Goal: Transaction & Acquisition: Purchase product/service

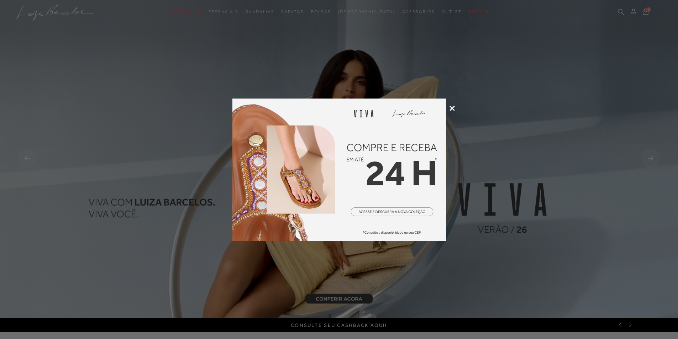
click at [448, 108] on div at bounding box center [339, 169] width 678 height 339
click at [452, 108] on icon at bounding box center [452, 108] width 5 height 5
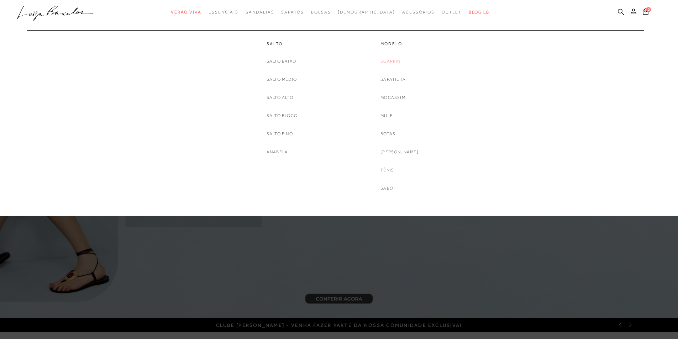
click at [400, 60] on link "Scarpin" at bounding box center [391, 61] width 20 height 7
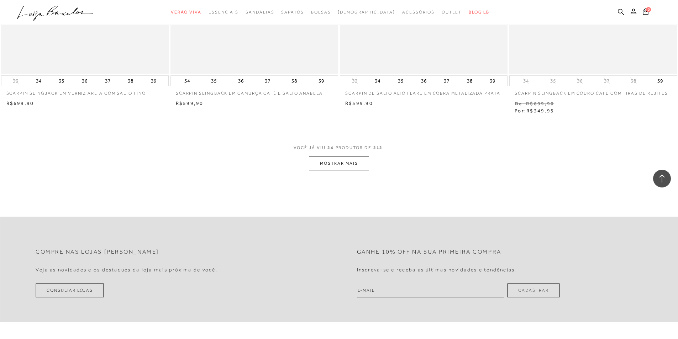
click at [349, 166] on button "MOSTRAR MAIS" at bounding box center [339, 164] width 60 height 14
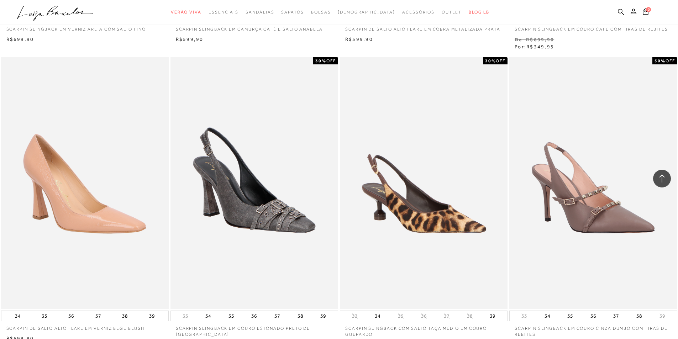
scroll to position [1899, 0]
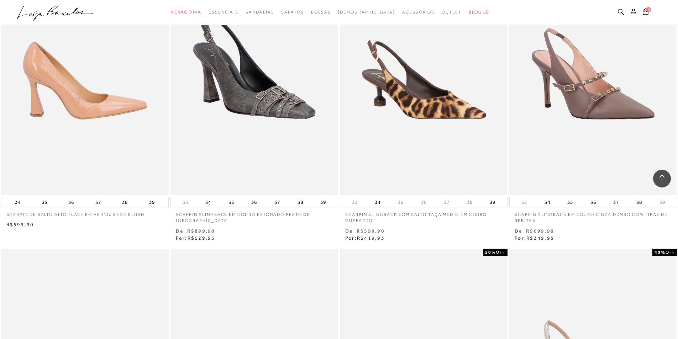
click at [122, 128] on img at bounding box center [85, 69] width 167 height 252
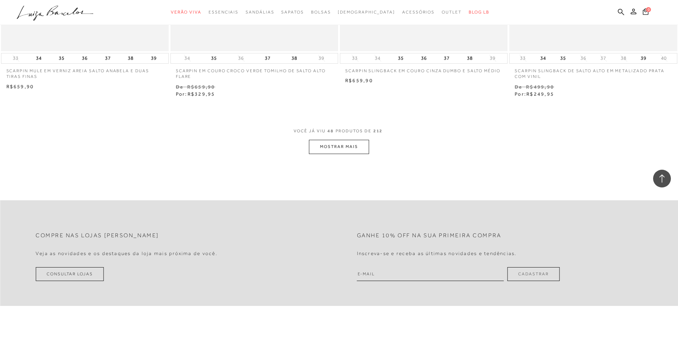
scroll to position [3573, 0]
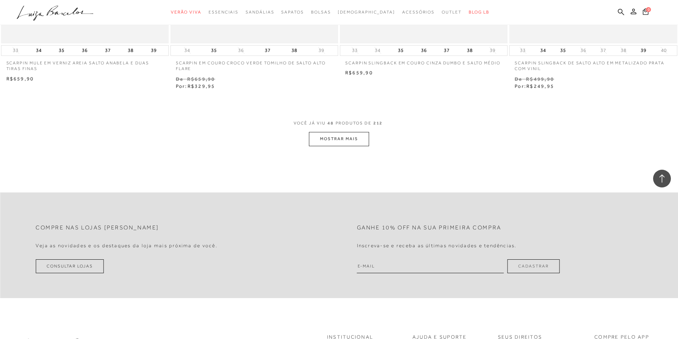
click at [343, 140] on button "MOSTRAR MAIS" at bounding box center [339, 139] width 60 height 14
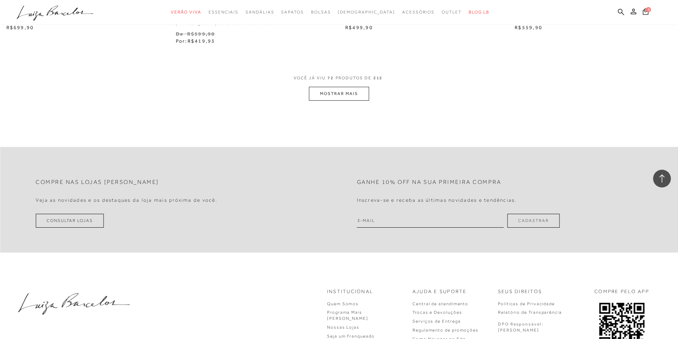
scroll to position [5461, 0]
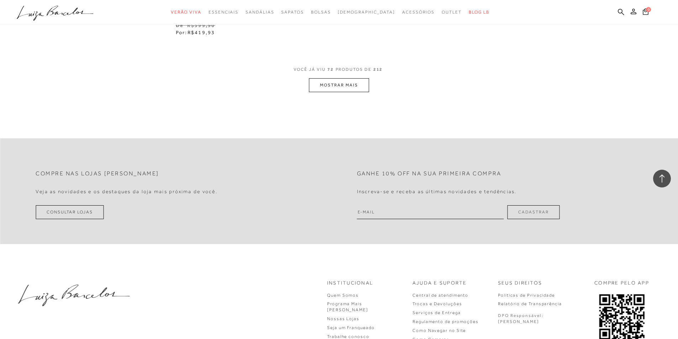
click at [364, 91] on button "MOSTRAR MAIS" at bounding box center [339, 85] width 60 height 14
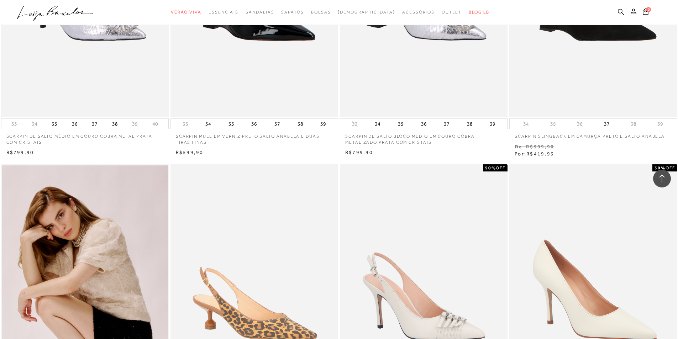
scroll to position [5817, 0]
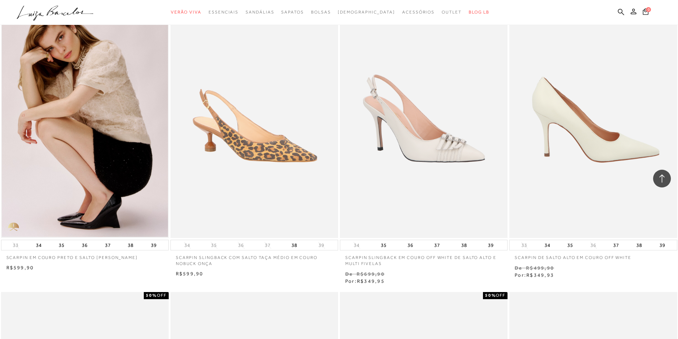
click at [626, 127] on img at bounding box center [593, 112] width 167 height 252
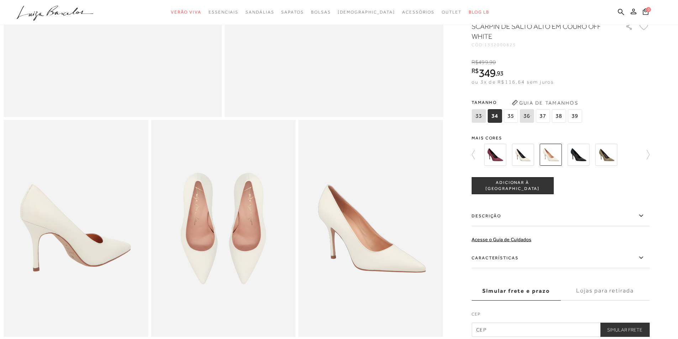
scroll to position [249, 0]
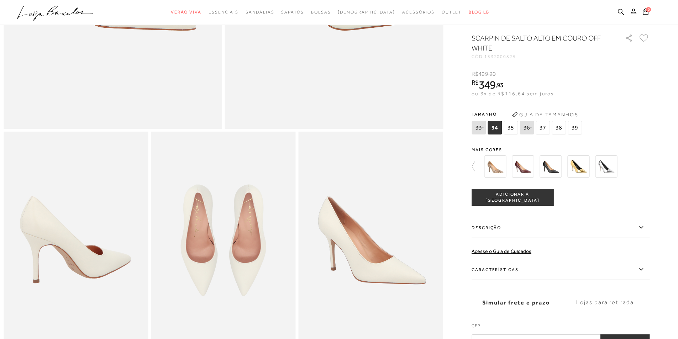
click at [113, 228] on img at bounding box center [76, 240] width 145 height 217
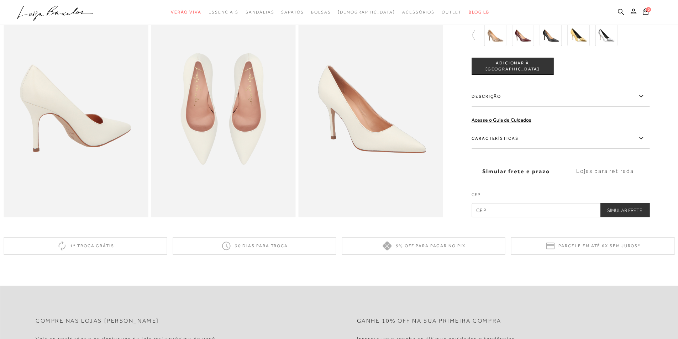
scroll to position [314, 0]
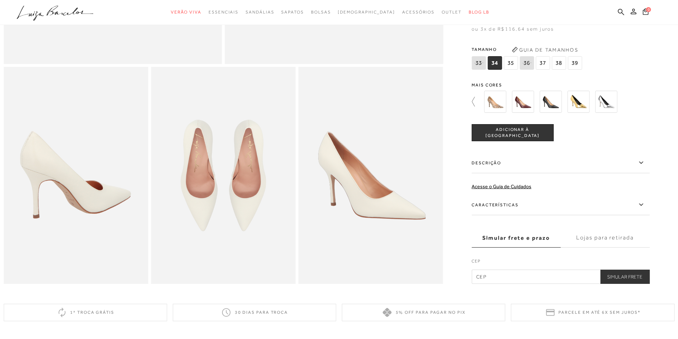
click at [475, 107] on icon at bounding box center [477, 102] width 10 height 10
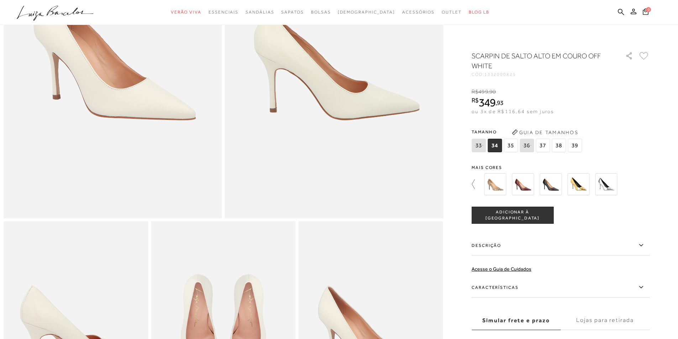
scroll to position [0, 0]
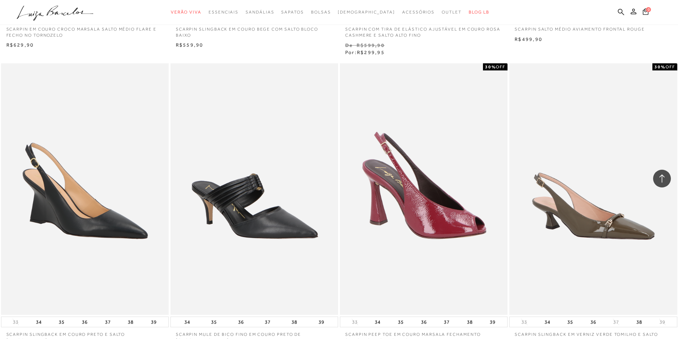
scroll to position [7099, 0]
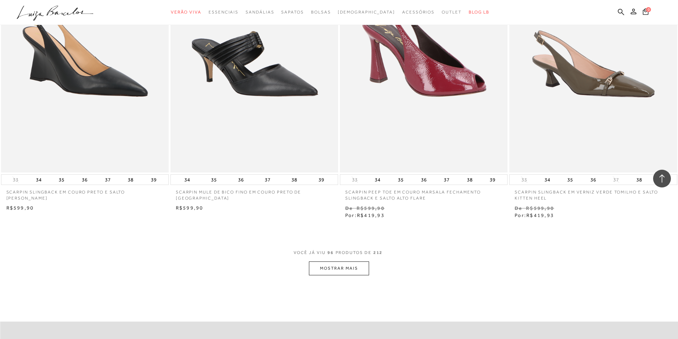
click at [364, 266] on button "MOSTRAR MAIS" at bounding box center [339, 269] width 60 height 14
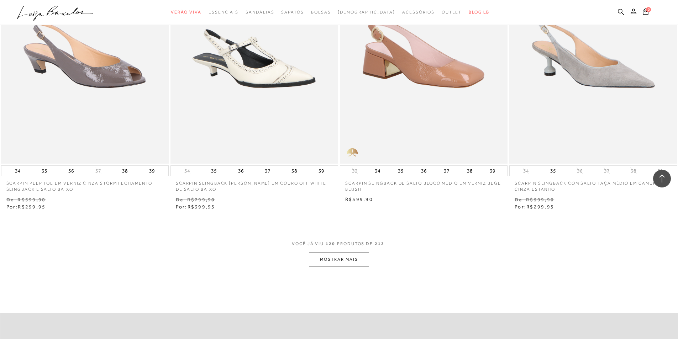
scroll to position [9058, 0]
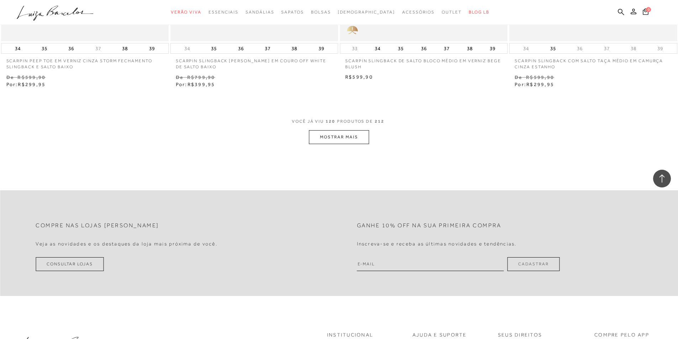
click at [339, 141] on button "MOSTRAR MAIS" at bounding box center [339, 137] width 60 height 14
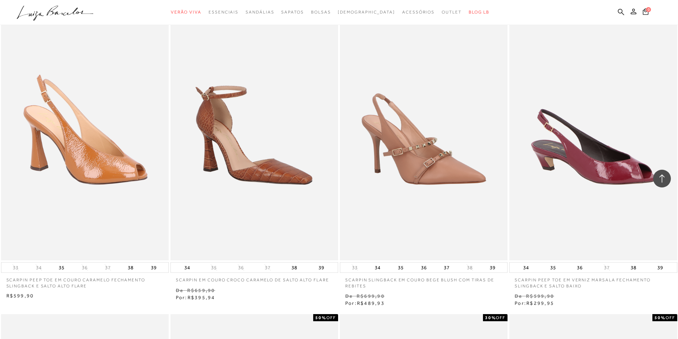
scroll to position [10197, 0]
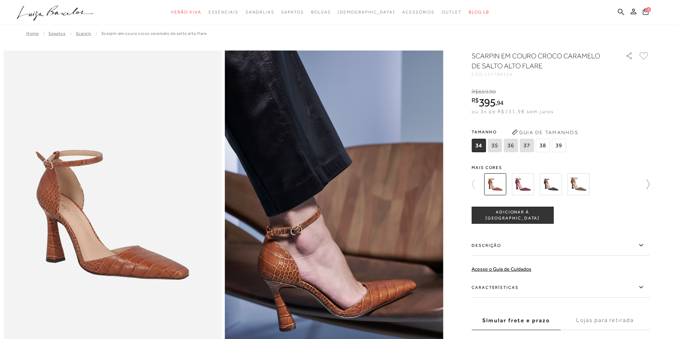
click at [650, 181] on icon at bounding box center [645, 184] width 10 height 10
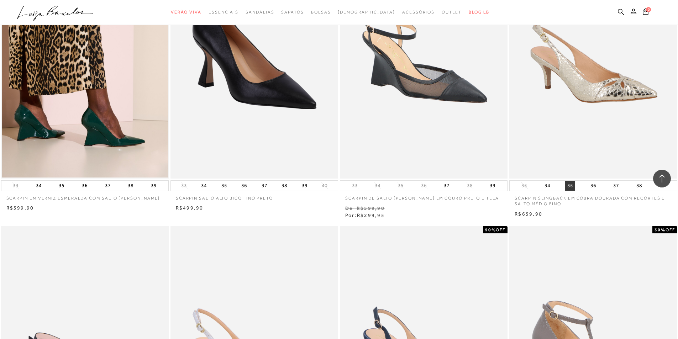
scroll to position [9521, 0]
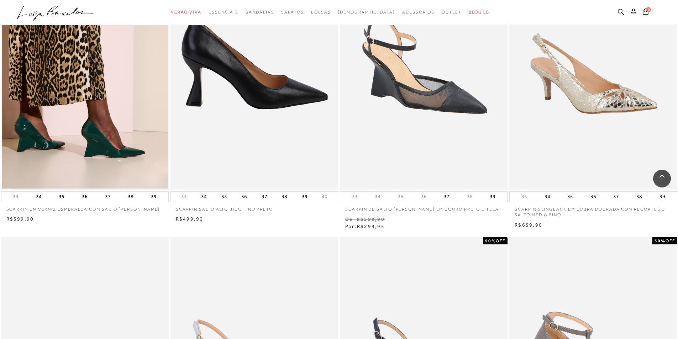
click at [214, 95] on img at bounding box center [254, 64] width 167 height 252
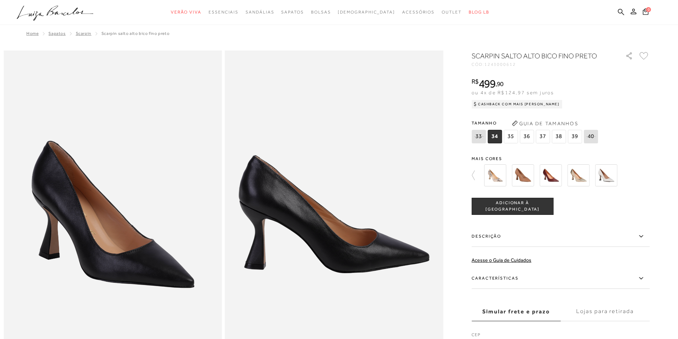
click at [614, 175] on img at bounding box center [606, 176] width 22 height 22
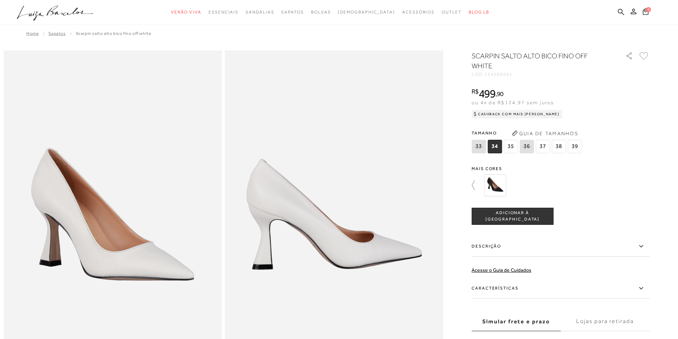
click at [476, 185] on icon at bounding box center [477, 186] width 10 height 10
click at [647, 104] on div "R$ 499 , 90 ou 4x de R$124,97 sem juros Cashback com Mais [PERSON_NAME] R$499,90" at bounding box center [561, 102] width 178 height 28
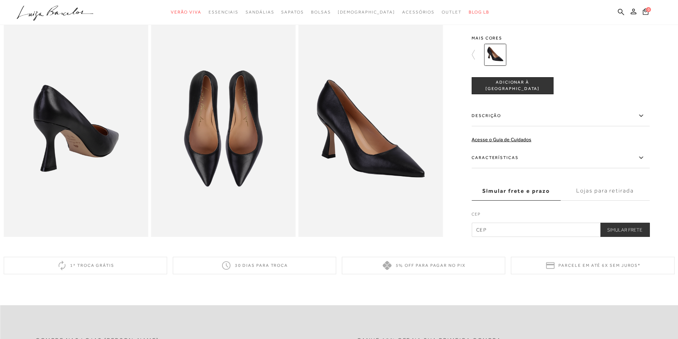
scroll to position [392, 0]
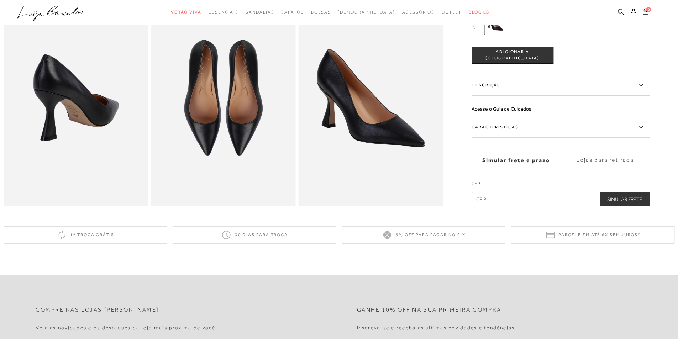
scroll to position [599, 0]
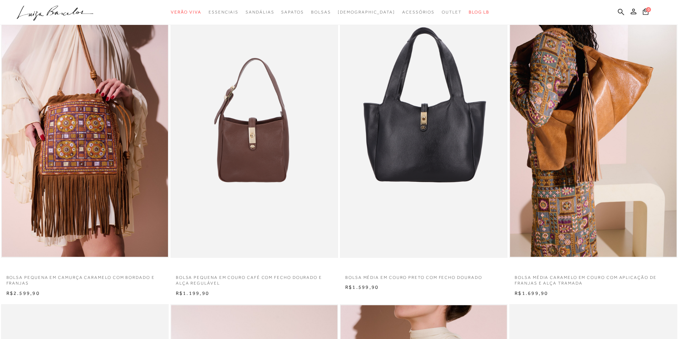
scroll to position [36, 0]
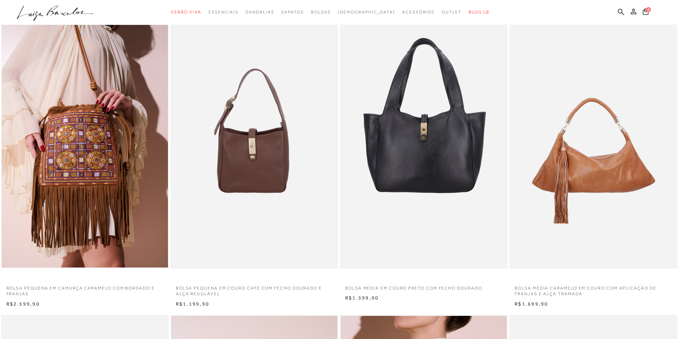
click at [589, 119] on img at bounding box center [593, 143] width 167 height 252
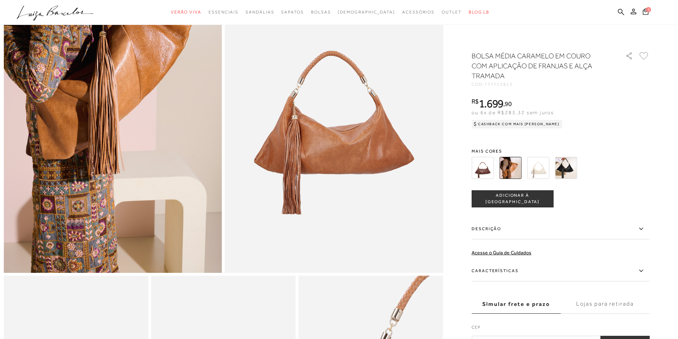
scroll to position [178, 0]
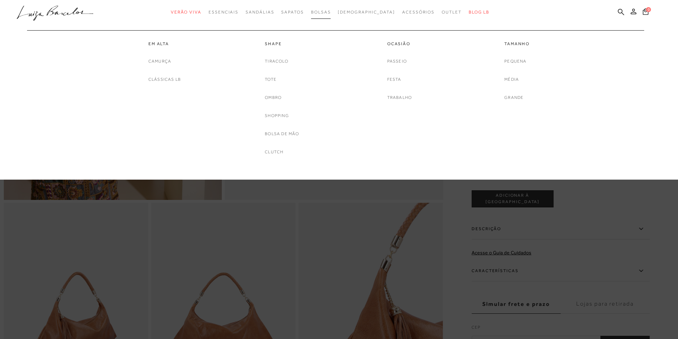
click at [330, 12] on span "Bolsas" at bounding box center [321, 12] width 20 height 5
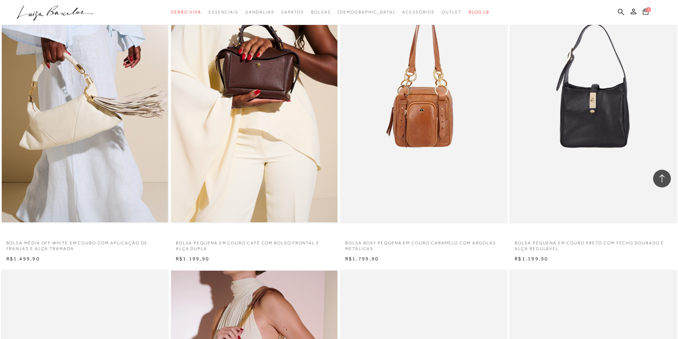
scroll to position [677, 0]
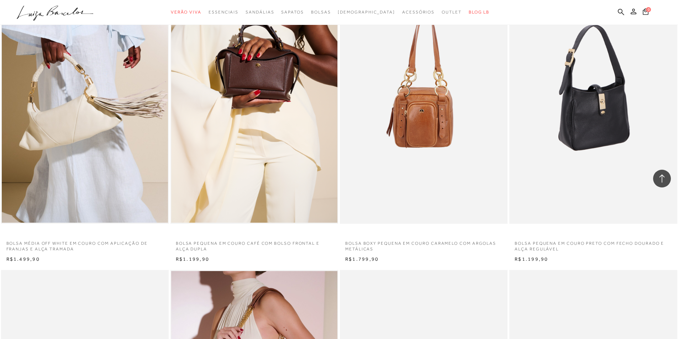
click at [599, 165] on img at bounding box center [593, 98] width 167 height 252
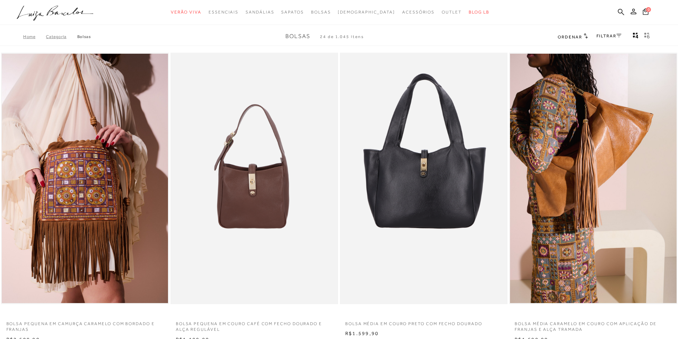
click at [613, 37] on link "FILTRAR" at bounding box center [609, 35] width 25 height 5
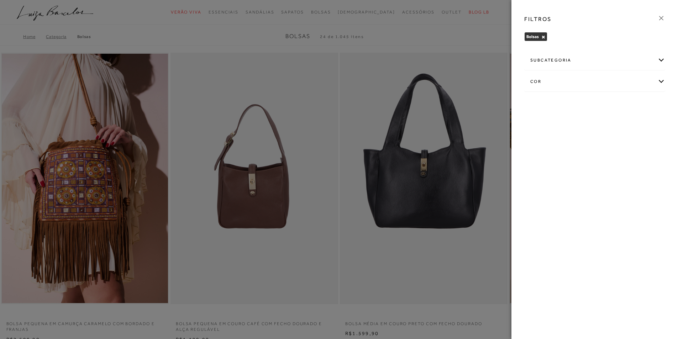
click at [586, 78] on div "cor" at bounding box center [595, 81] width 140 height 19
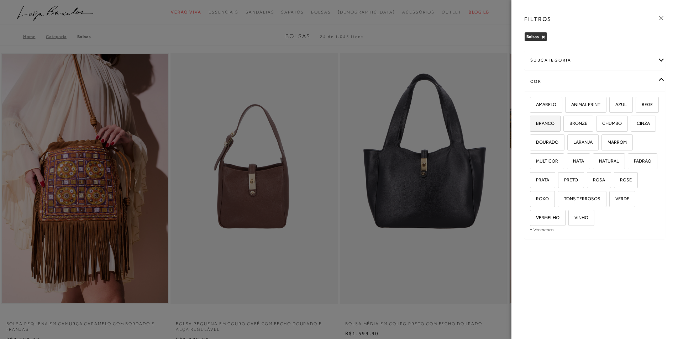
click at [561, 126] on label "BRANCO" at bounding box center [546, 123] width 30 height 15
click at [536, 126] on input "BRANCO" at bounding box center [532, 124] width 7 height 7
checkbox input "true"
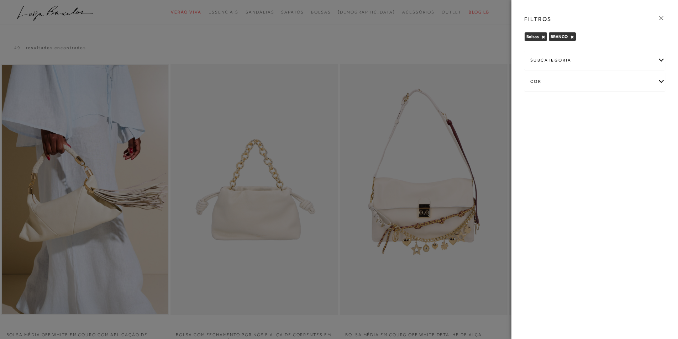
click at [505, 39] on div at bounding box center [339, 169] width 678 height 339
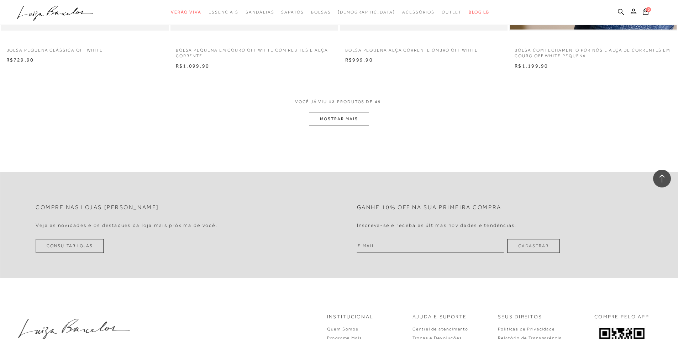
scroll to position [819, 0]
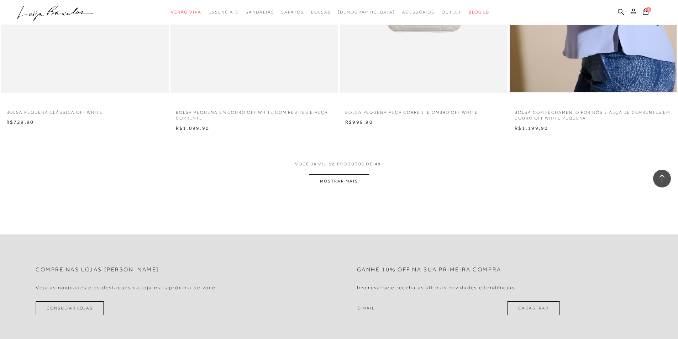
click at [366, 186] on button "MOSTRAR MAIS" at bounding box center [339, 182] width 60 height 14
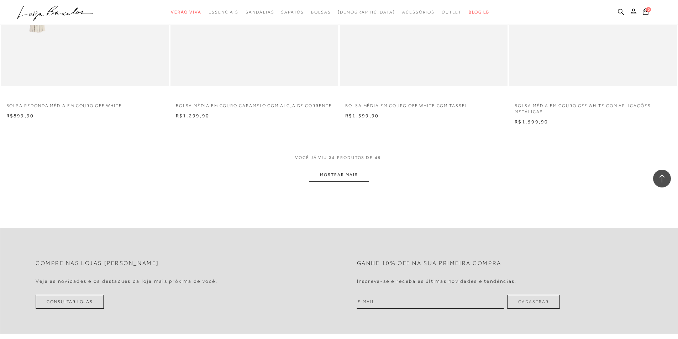
scroll to position [1709, 0]
click at [347, 174] on button "MOSTRAR MAIS" at bounding box center [339, 174] width 60 height 14
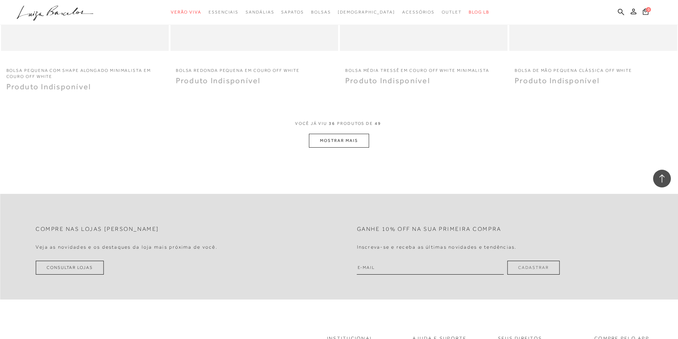
scroll to position [2671, 0]
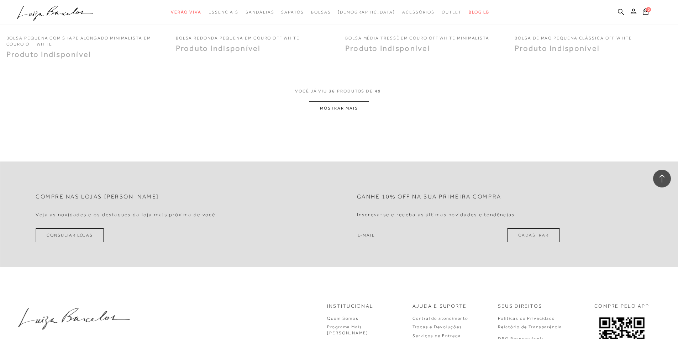
click at [342, 110] on button "MOSTRAR MAIS" at bounding box center [339, 108] width 60 height 14
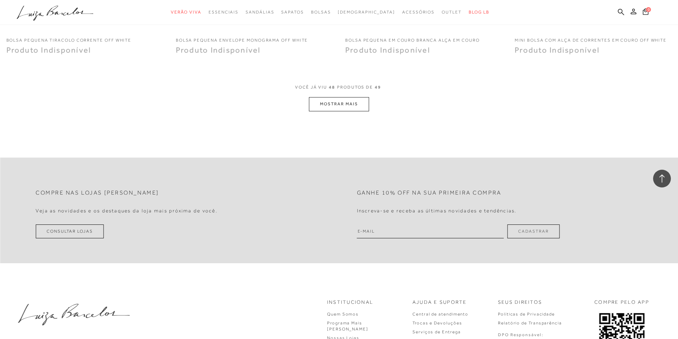
scroll to position [3561, 0]
click at [349, 103] on button "MOSTRAR MAIS" at bounding box center [339, 104] width 60 height 14
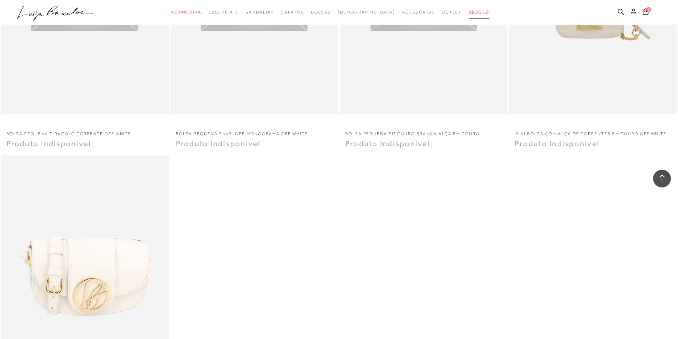
scroll to position [3467, 0]
